Goal: Task Accomplishment & Management: Manage account settings

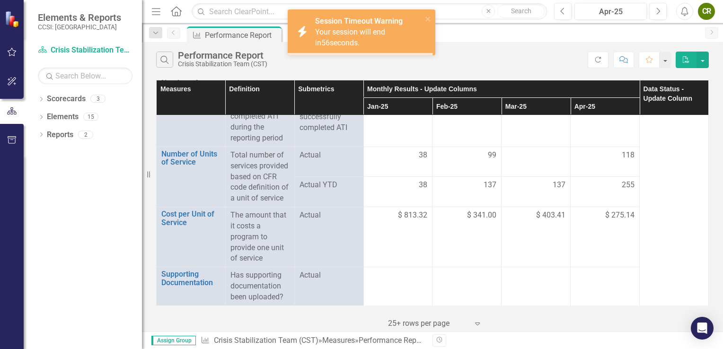
scroll to position [1183, 0]
click at [657, 10] on icon "Next" at bounding box center [657, 11] width 5 height 9
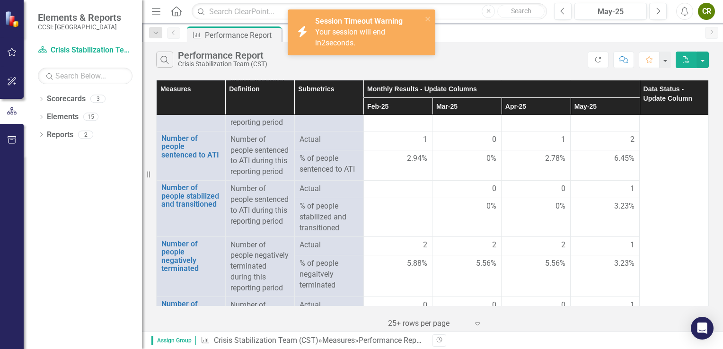
scroll to position [946, 0]
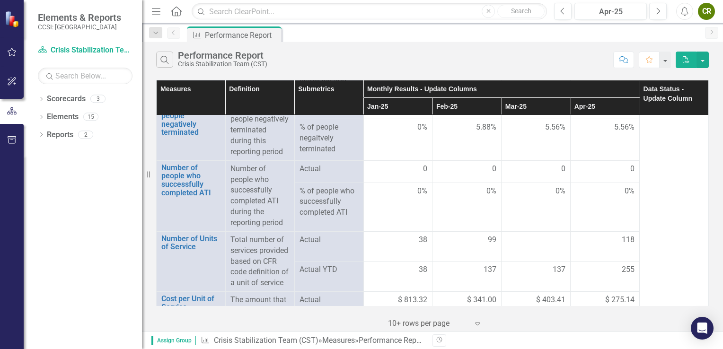
scroll to position [1200, 0]
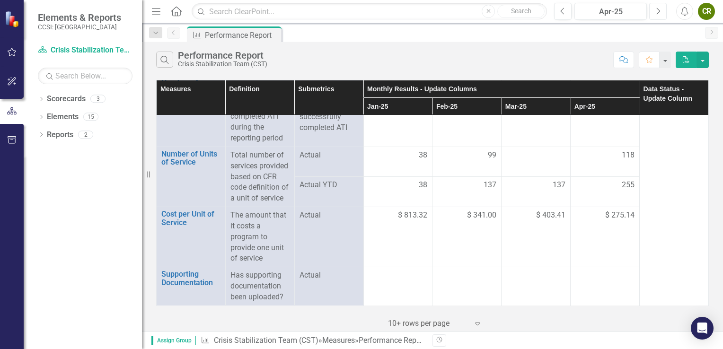
click at [656, 11] on icon "Next" at bounding box center [657, 11] width 5 height 9
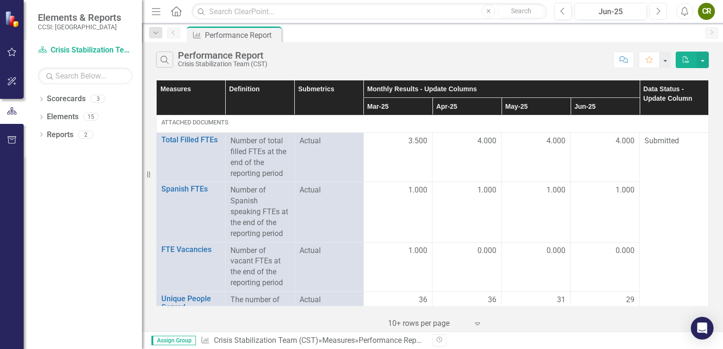
click at [656, 11] on icon "Next" at bounding box center [657, 11] width 5 height 9
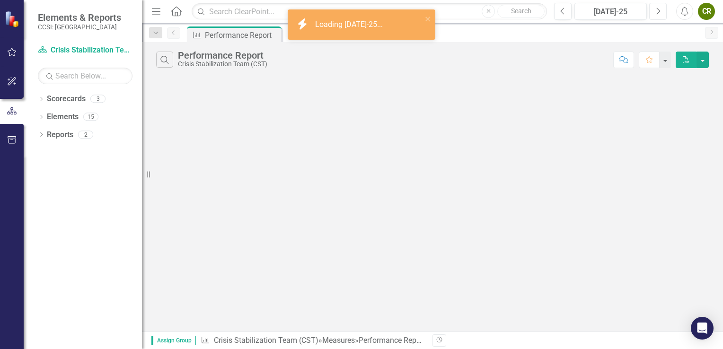
click at [656, 11] on icon "Next" at bounding box center [657, 11] width 5 height 9
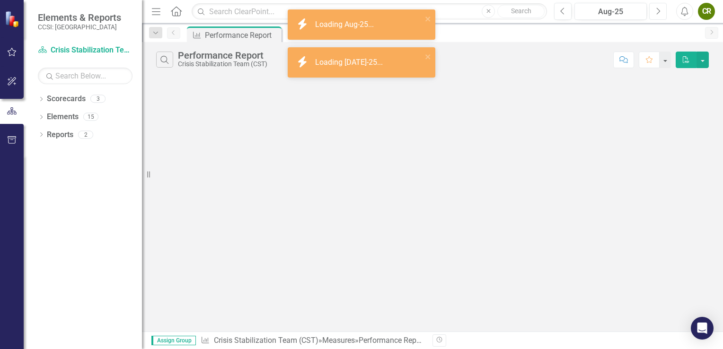
click at [656, 11] on icon "Next" at bounding box center [657, 11] width 5 height 9
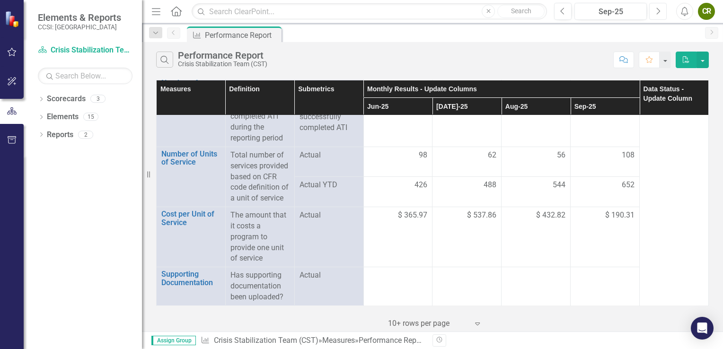
scroll to position [1179, 0]
click at [596, 161] on div "108" at bounding box center [604, 155] width 59 height 11
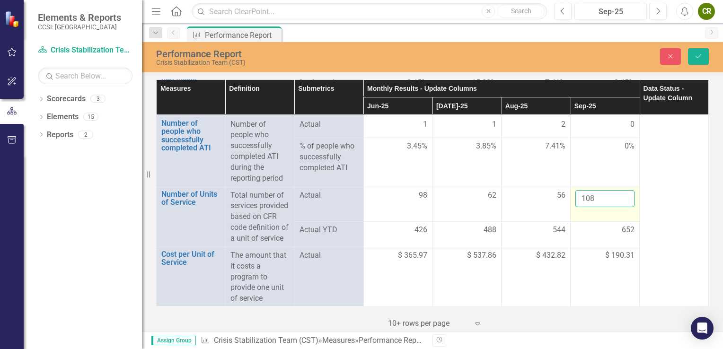
drag, startPoint x: 596, startPoint y: 162, endPoint x: 592, endPoint y: 226, distance: 64.0
click at [592, 208] on input "108" at bounding box center [604, 199] width 59 height 18
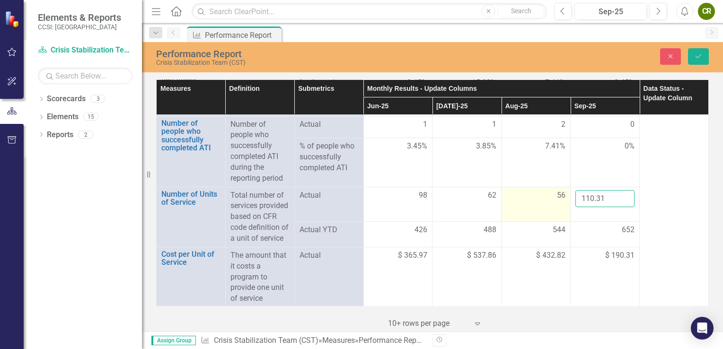
type input "110.31"
click button "Save" at bounding box center [698, 56] width 21 height 17
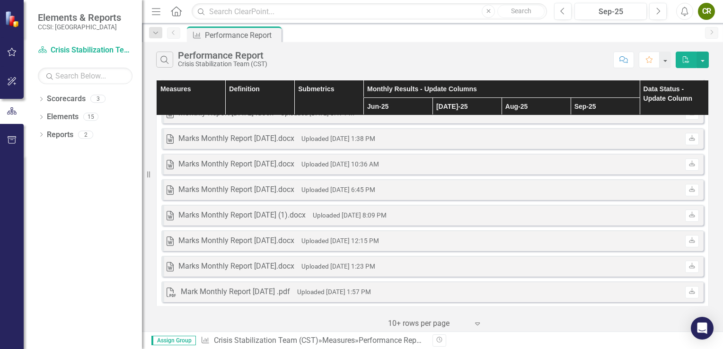
scroll to position [0, 0]
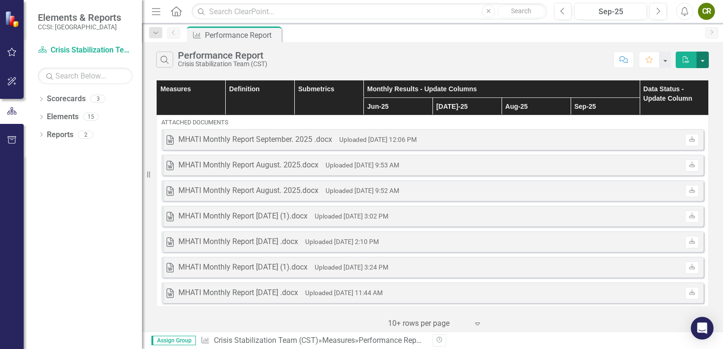
click at [704, 62] on button "button" at bounding box center [703, 60] width 12 height 17
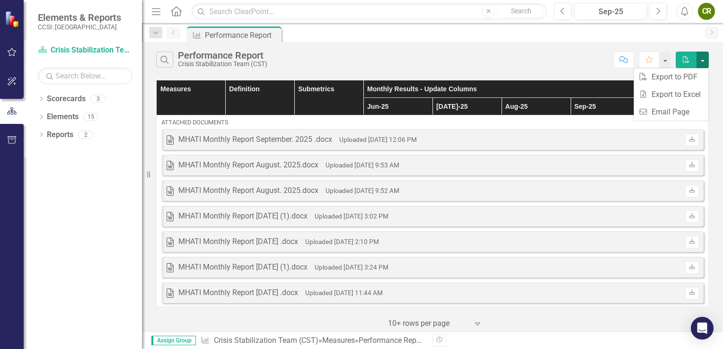
click at [704, 62] on button "button" at bounding box center [703, 60] width 12 height 17
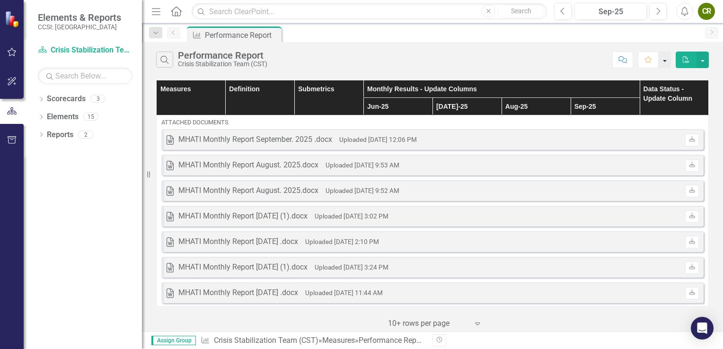
click at [668, 60] on button "button" at bounding box center [665, 60] width 12 height 17
click at [566, 62] on div "Search Performance Report Crisis Stabilization Team (CST)" at bounding box center [382, 60] width 452 height 16
click at [685, 61] on icon "PDF" at bounding box center [686, 59] width 9 height 7
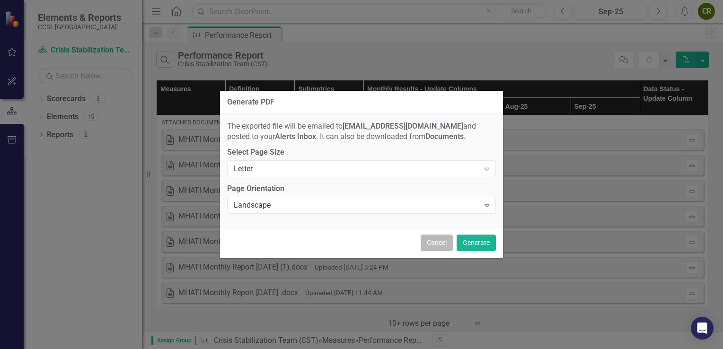
click at [434, 248] on button "Cancel" at bounding box center [437, 243] width 32 height 17
